Goal: Check status: Check status

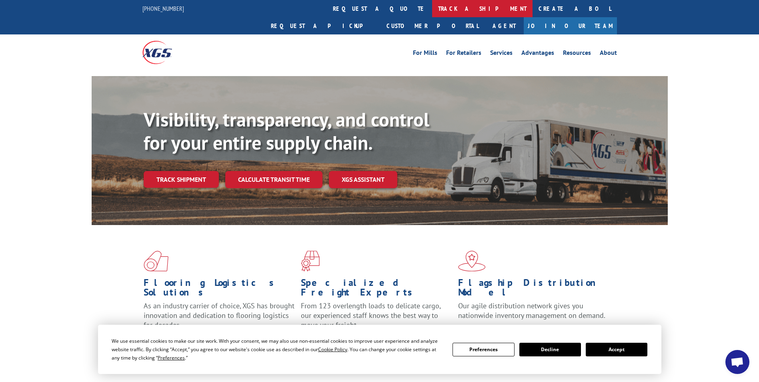
click at [432, 12] on link "track a shipment" at bounding box center [482, 8] width 100 height 17
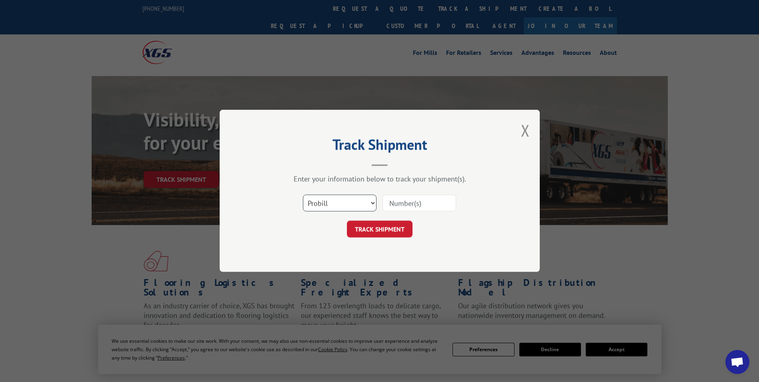
click at [362, 200] on select "Select category... Probill BOL PO" at bounding box center [340, 203] width 74 height 17
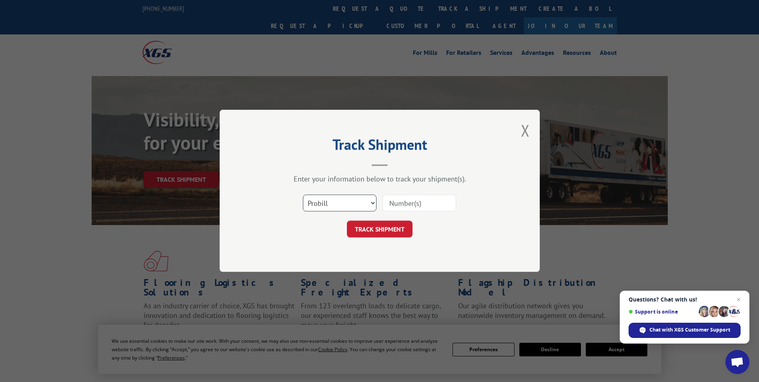
select select "po"
click at [303, 195] on select "Select category... Probill BOL PO" at bounding box center [340, 203] width 74 height 17
click at [430, 203] on input at bounding box center [419, 203] width 74 height 17
type input "26549362"
click button "TRACK SHIPMENT" at bounding box center [380, 229] width 66 height 17
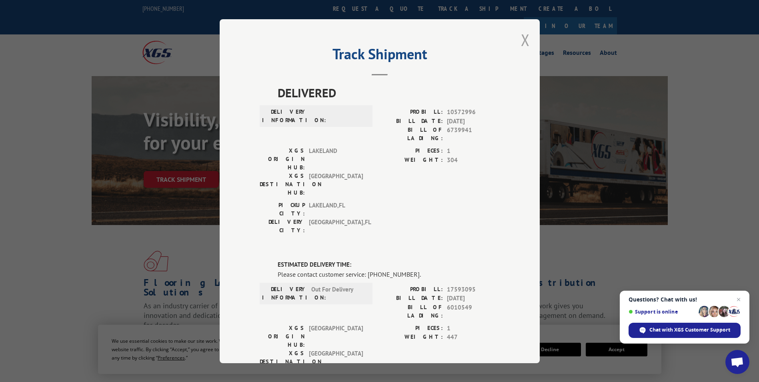
click at [521, 38] on button "Close modal" at bounding box center [525, 39] width 9 height 21
